Goal: Navigation & Orientation: Find specific page/section

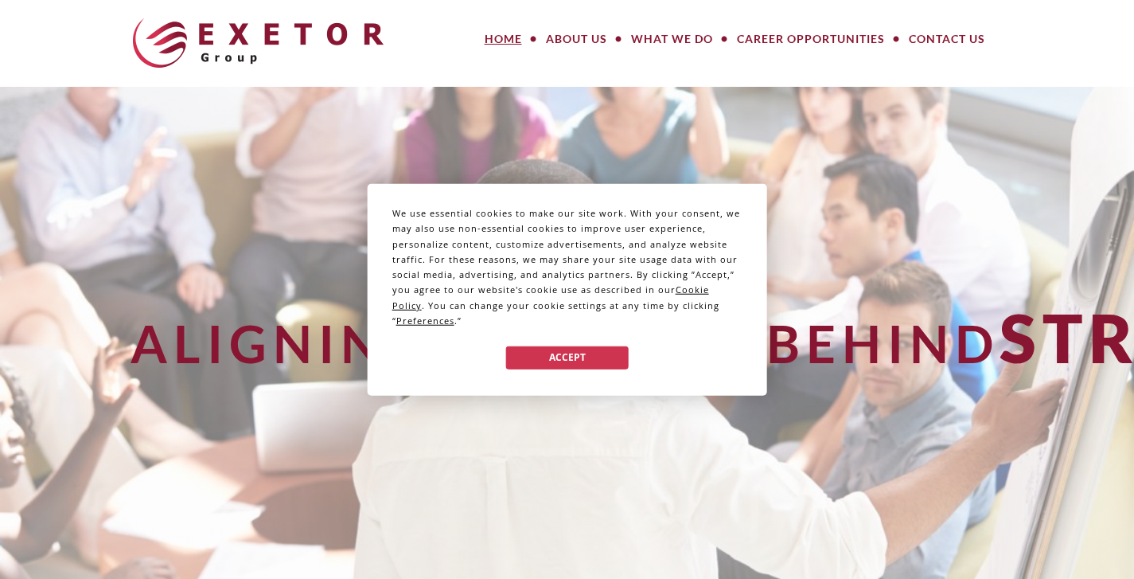
click at [804, 37] on div "We use essential cookies to make our site work. With your consent, we may also …" at bounding box center [567, 289] width 1134 height 579
click at [806, 37] on div "We use essential cookies to make our site work. With your consent, we may also …" at bounding box center [567, 289] width 1134 height 579
click at [575, 367] on button "Accept" at bounding box center [566, 356] width 123 height 23
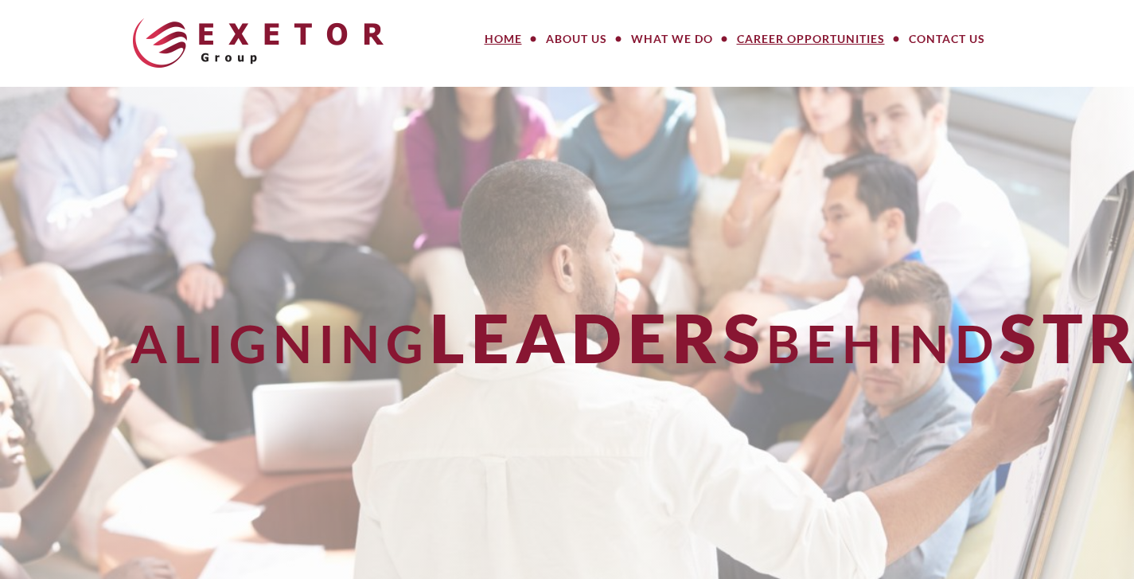
click at [797, 33] on link "Career Opportunities" at bounding box center [811, 39] width 172 height 32
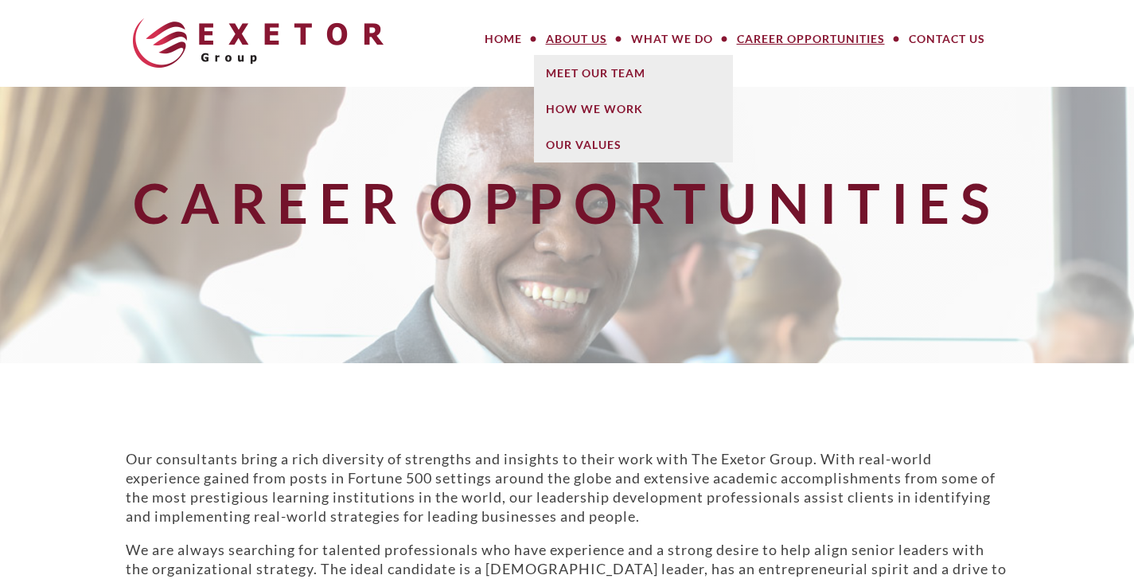
click at [590, 34] on link "About Us" at bounding box center [576, 39] width 85 height 32
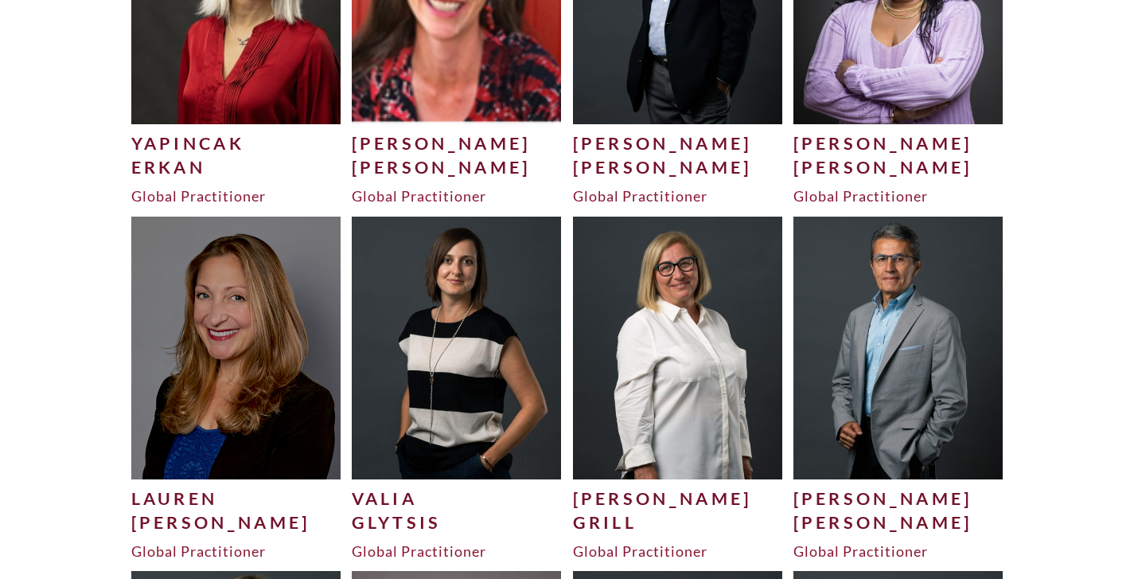
scroll to position [2581, 0]
